Goal: Communication & Community: Answer question/provide support

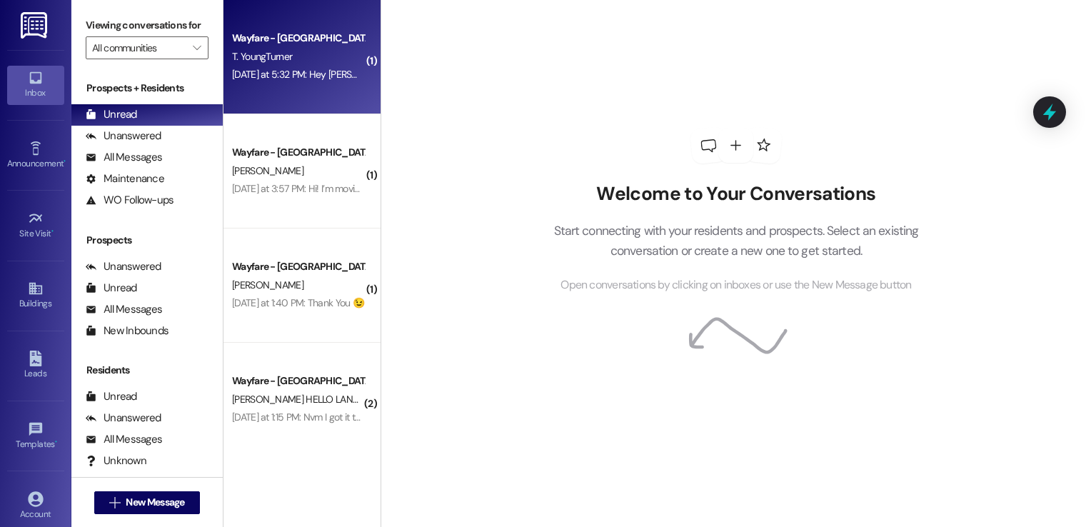
click at [320, 86] on div "Wayfare - Cibolo Hills Prospect T. YoungTurner [DATE] at 5:32 PM: Hey [PERSON_N…" at bounding box center [301, 57] width 157 height 114
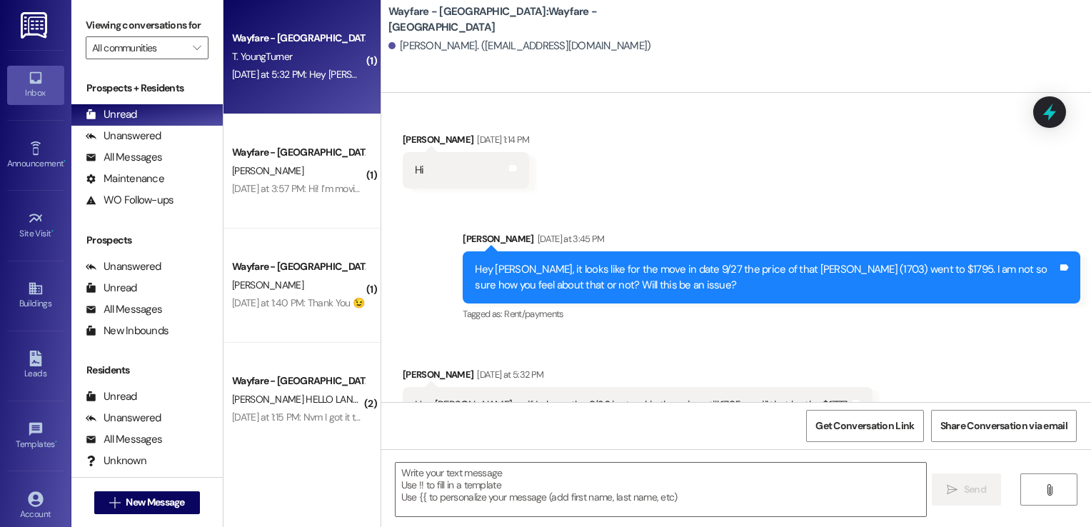
scroll to position [233, 0]
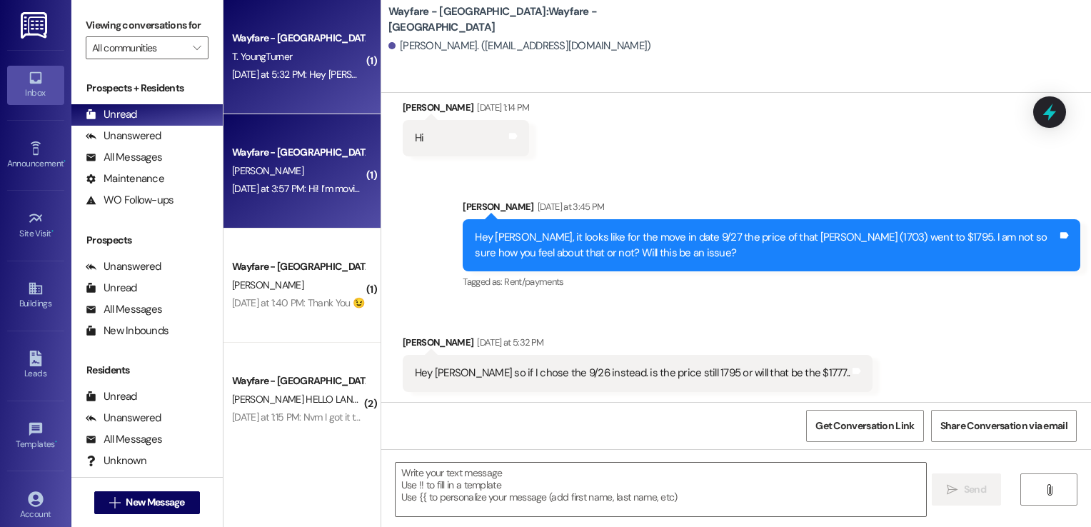
click at [308, 204] on div "Wayfare - [GEOGRAPHIC_DATA] [PERSON_NAME] [DATE] at 3:57 PM: Hi! I’m moving in …" at bounding box center [301, 171] width 157 height 114
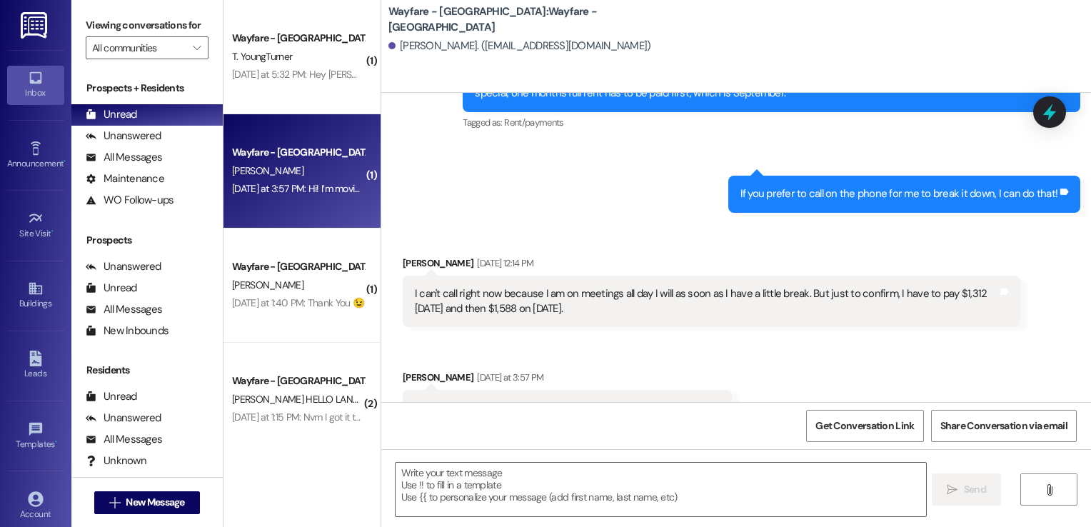
scroll to position [4497, 0]
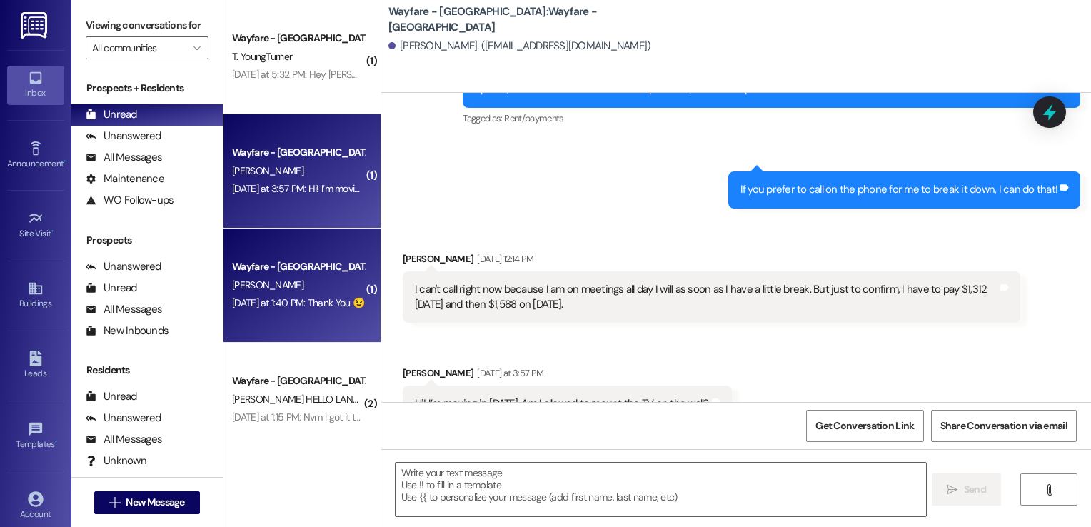
click at [292, 249] on div "Wayfare - Cibolo Hills Prospect [PERSON_NAME] [DATE] at 1:40 PM: Thank You 😉 [D…" at bounding box center [301, 285] width 157 height 114
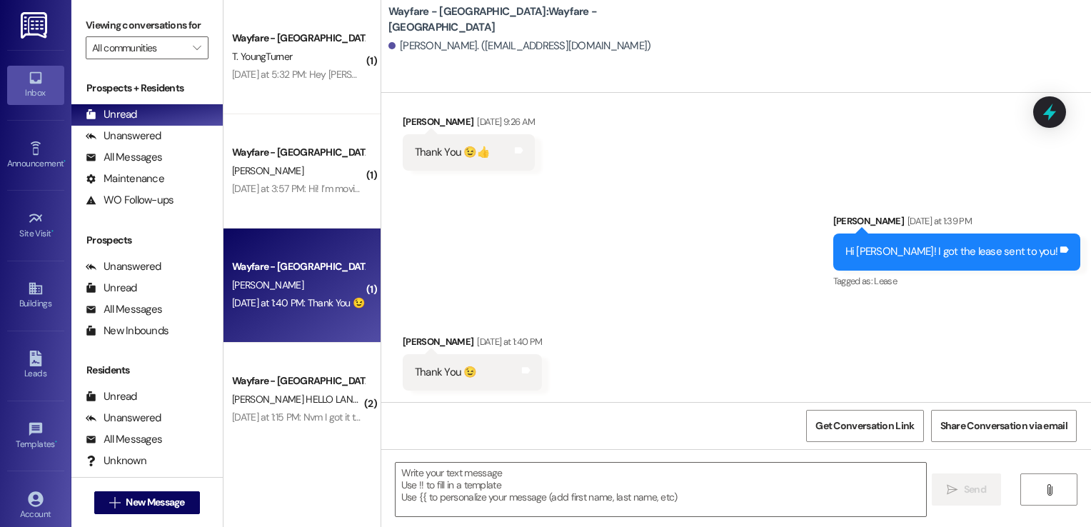
scroll to position [1168, 0]
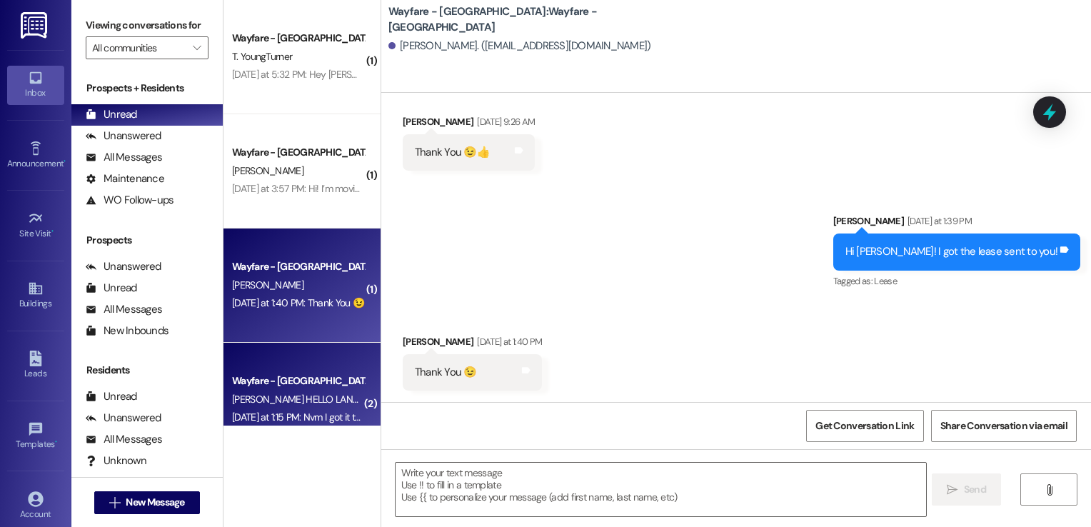
click at [293, 400] on span "[PERSON_NAME] HELLO LANDING" at bounding box center [303, 399] width 143 height 13
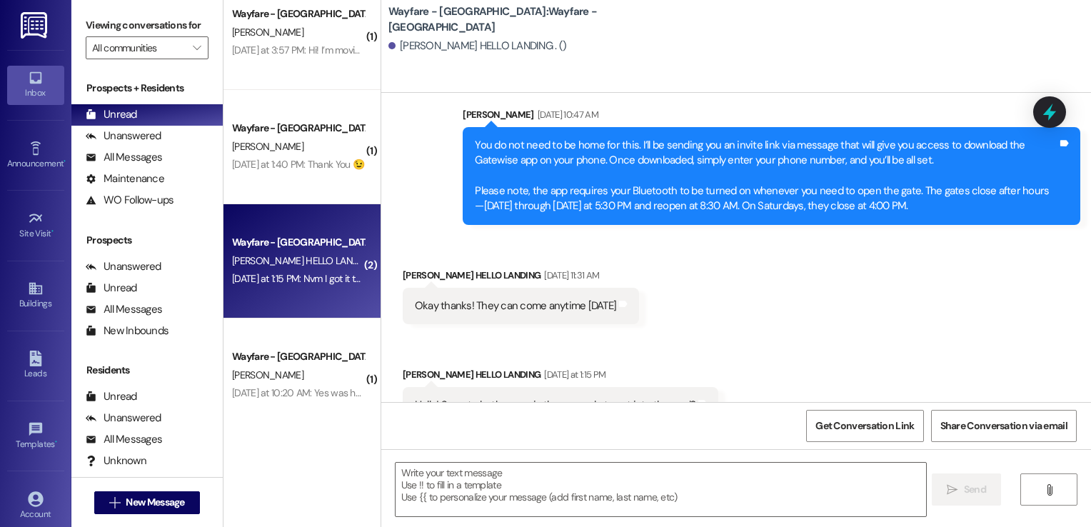
scroll to position [351, 0]
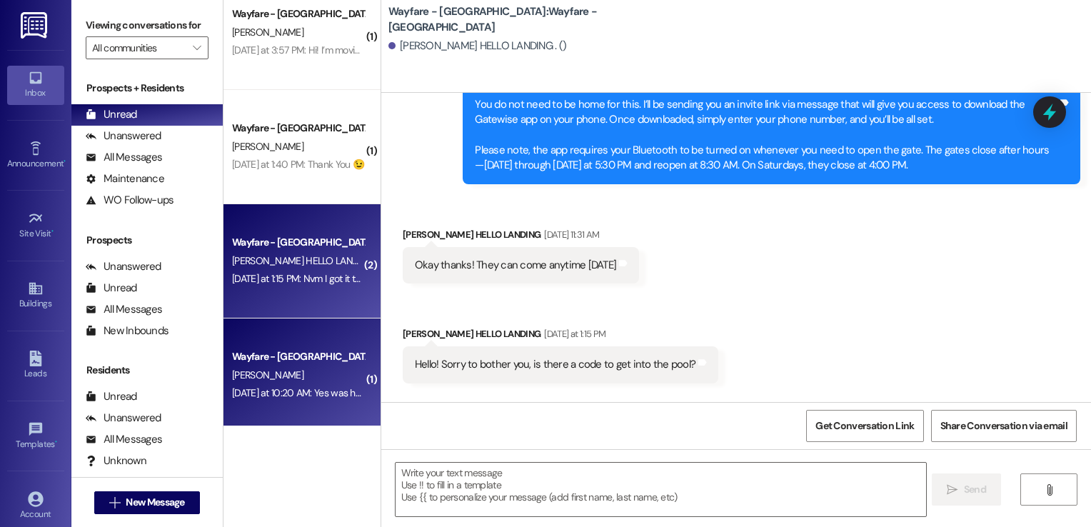
click at [246, 400] on div "[DATE] at 10:20 AM: Yes was hopping u could wave the fee for me [DATE] at 10:20…" at bounding box center [298, 393] width 135 height 18
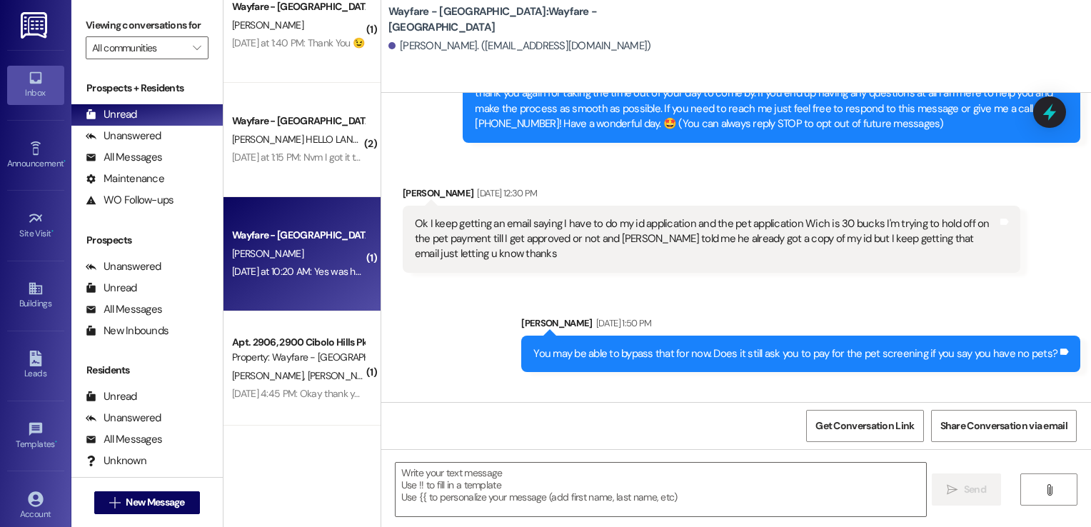
scroll to position [0, 0]
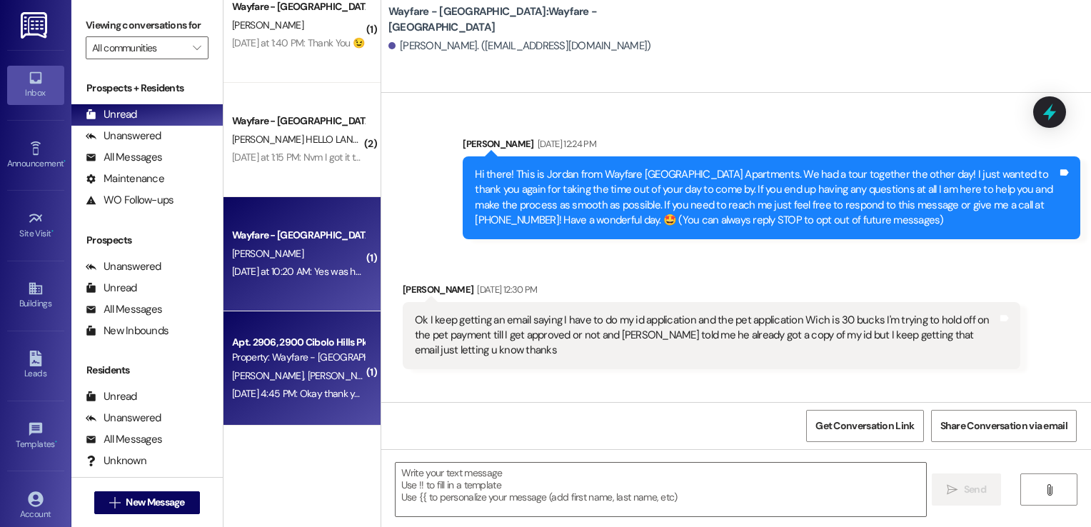
click at [272, 391] on div "[DATE] 4:45 PM: Okay thank you [DATE] 4:45 PM: Okay thank you" at bounding box center [298, 393] width 133 height 13
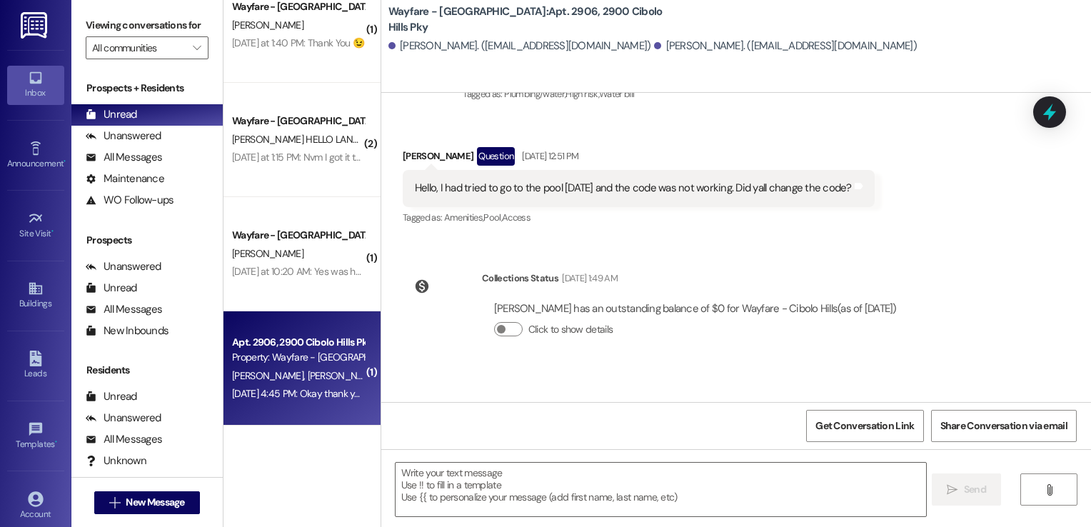
scroll to position [23977, 0]
